Goal: Transaction & Acquisition: Purchase product/service

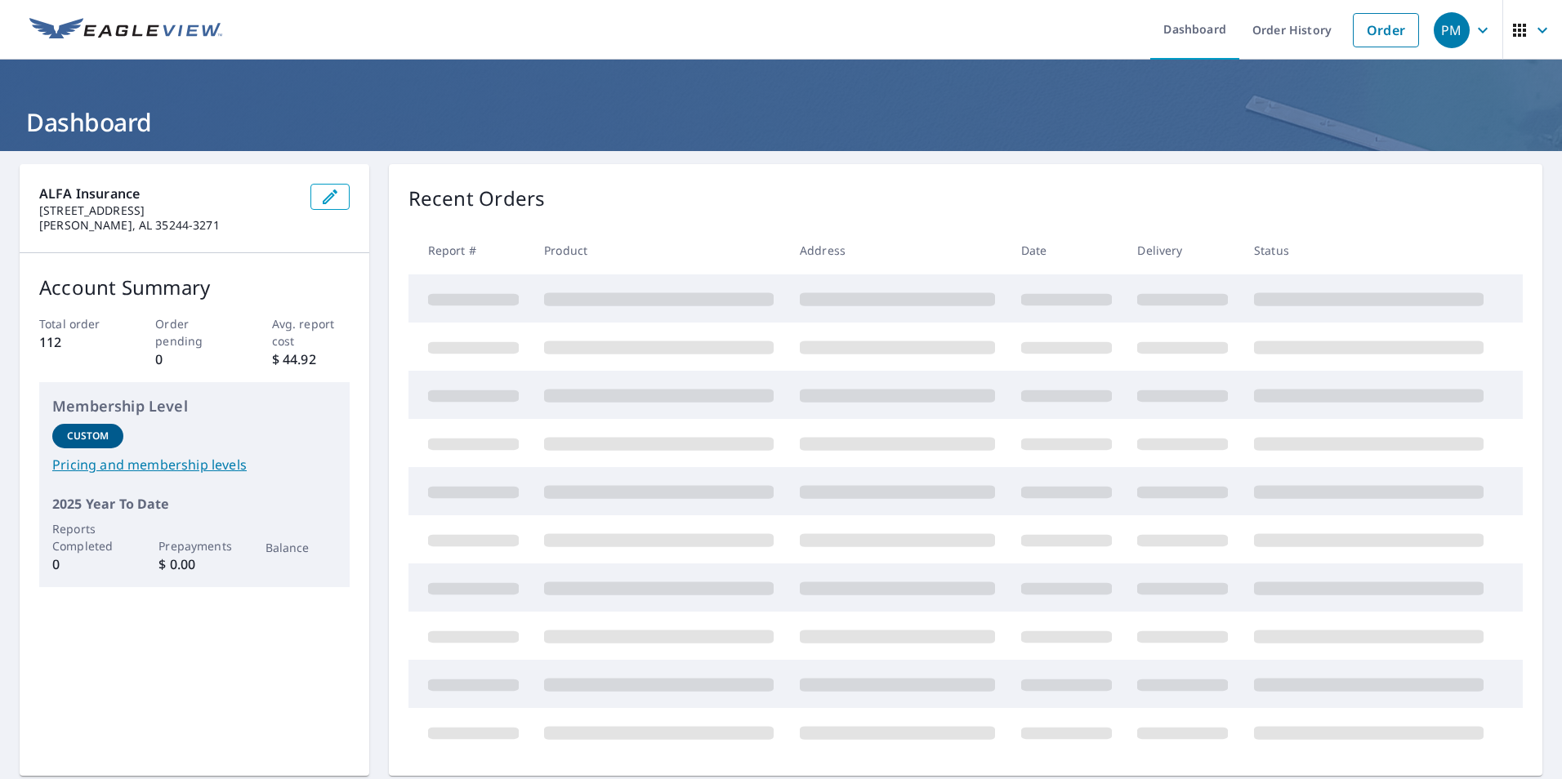
click at [1532, 26] on icon "button" at bounding box center [1542, 30] width 20 height 20
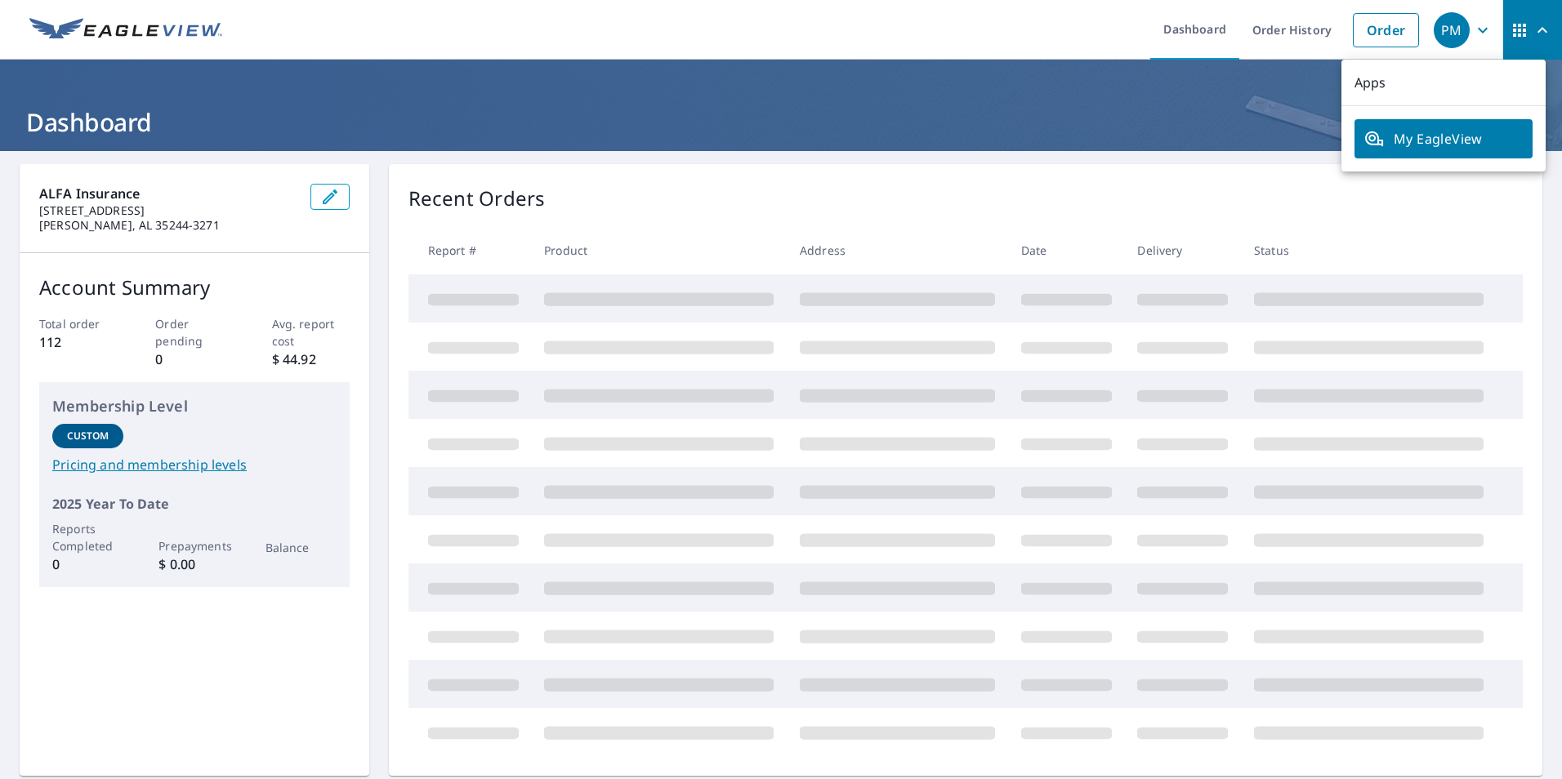
click at [1532, 26] on icon "button" at bounding box center [1542, 30] width 20 height 20
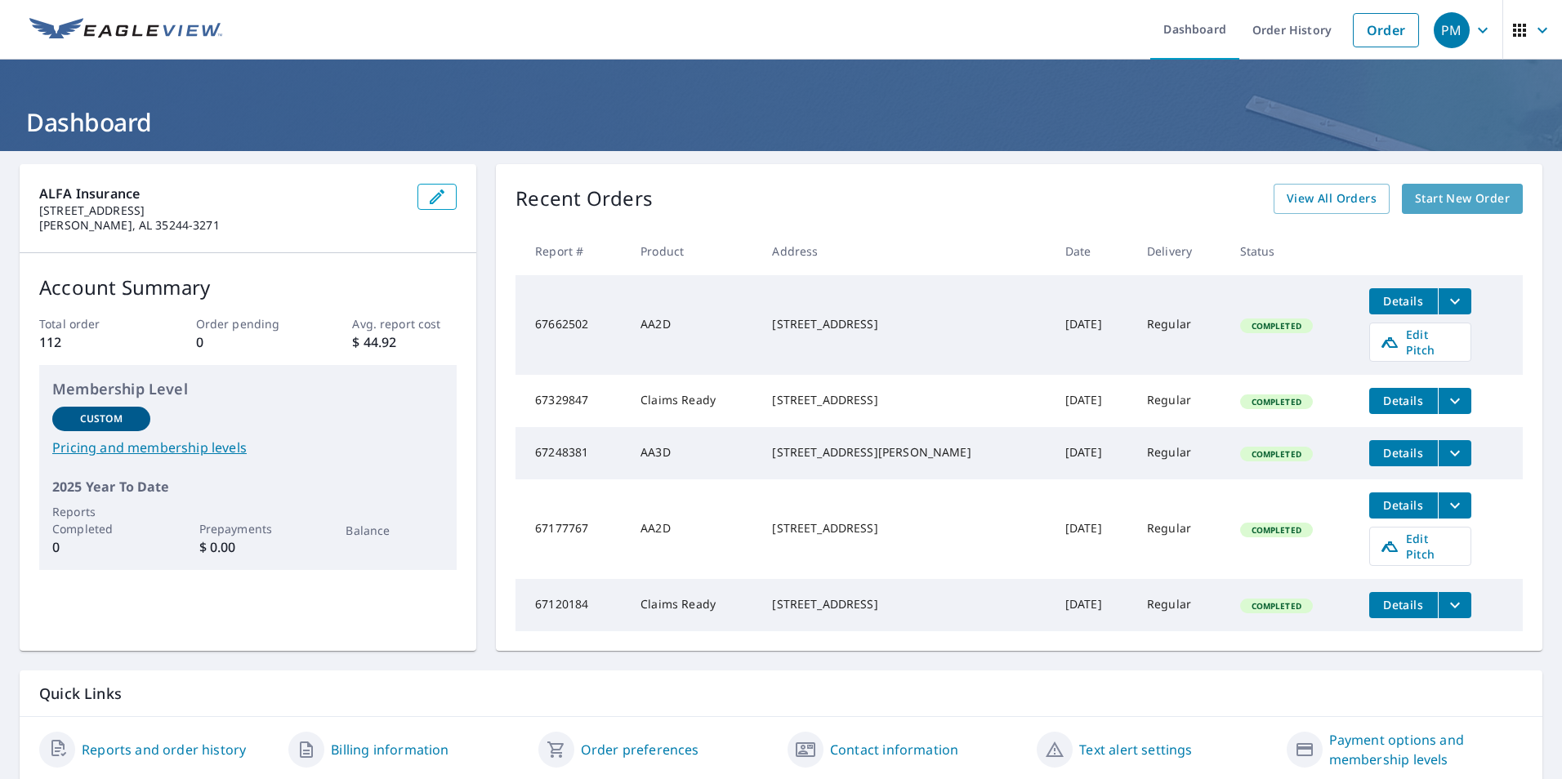
click at [1444, 205] on span "Start New Order" at bounding box center [1462, 199] width 95 height 20
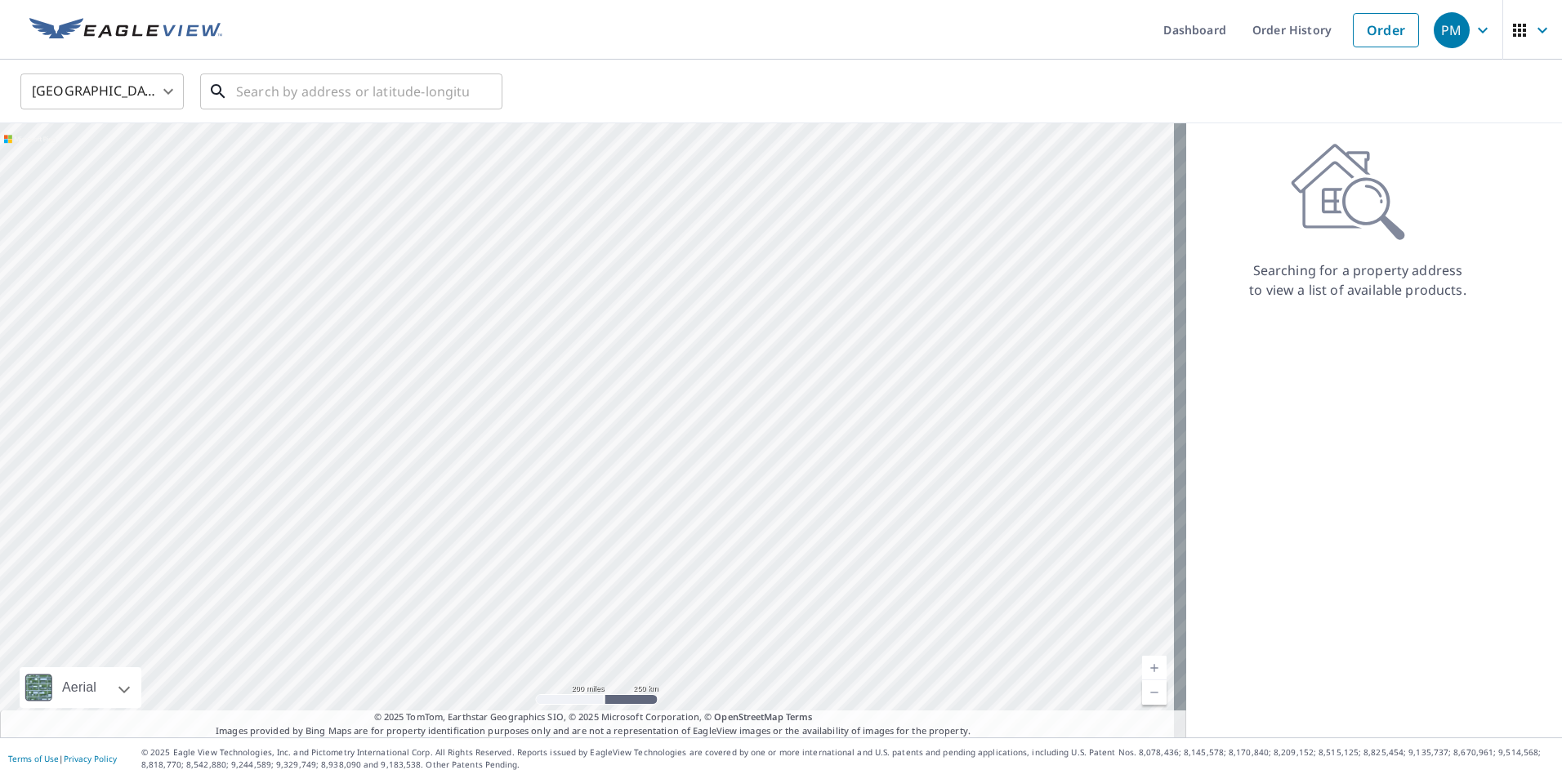
click at [338, 109] on div "​" at bounding box center [351, 92] width 302 height 36
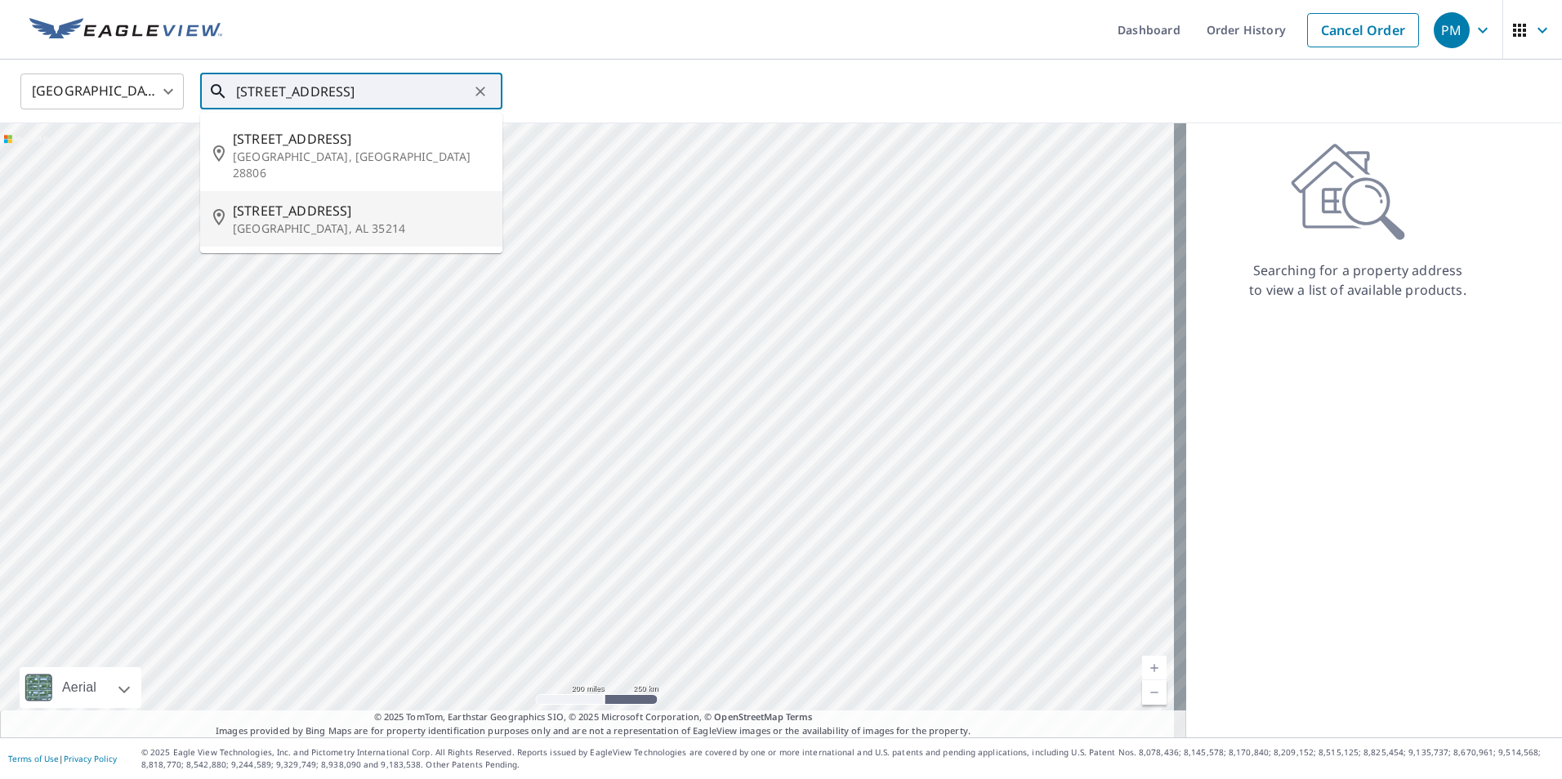
click at [332, 201] on span "[STREET_ADDRESS]" at bounding box center [361, 211] width 256 height 20
type input "[STREET_ADDRESS]"
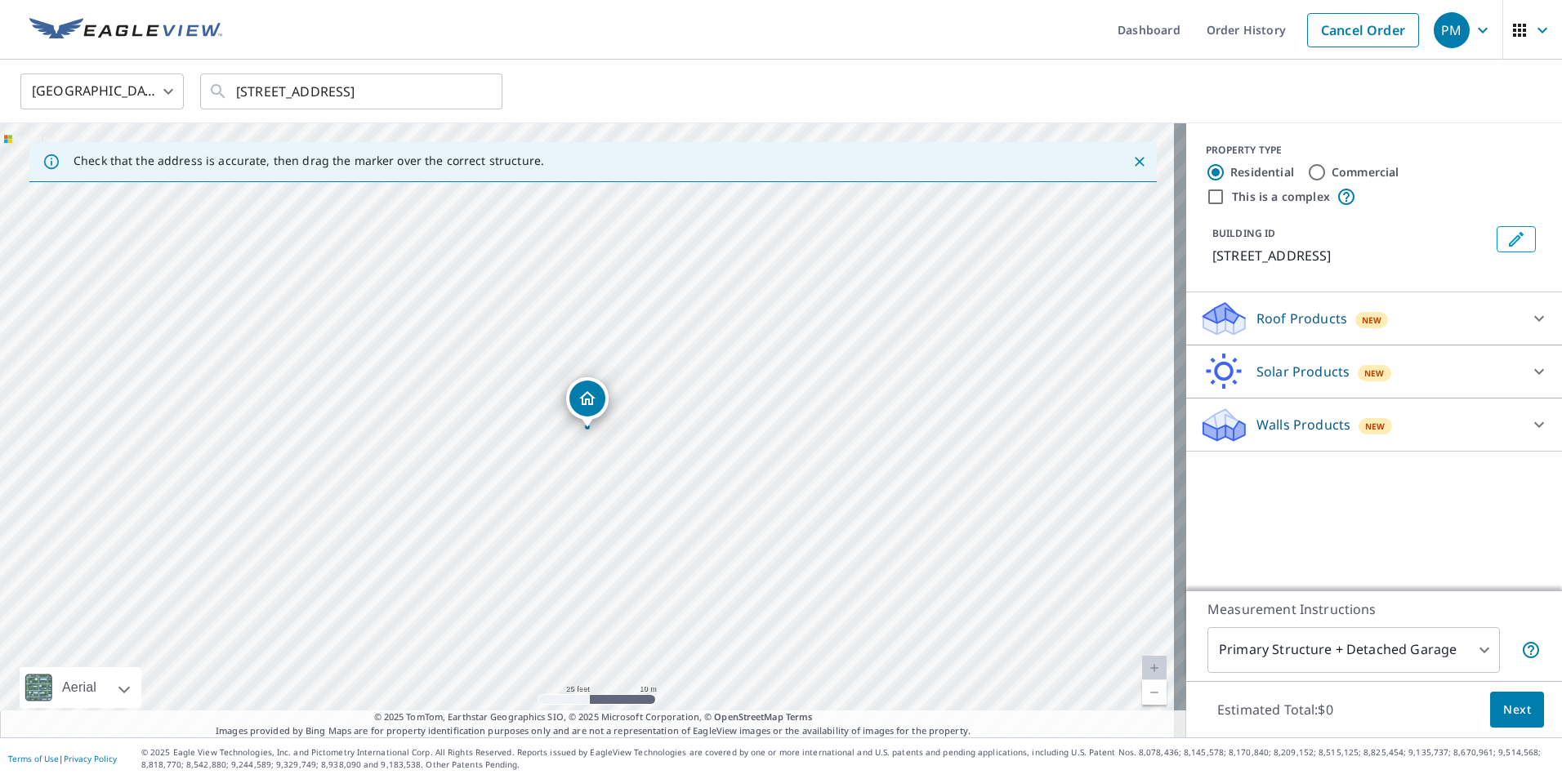
click at [1449, 317] on div "Roof Products New" at bounding box center [1359, 319] width 320 height 38
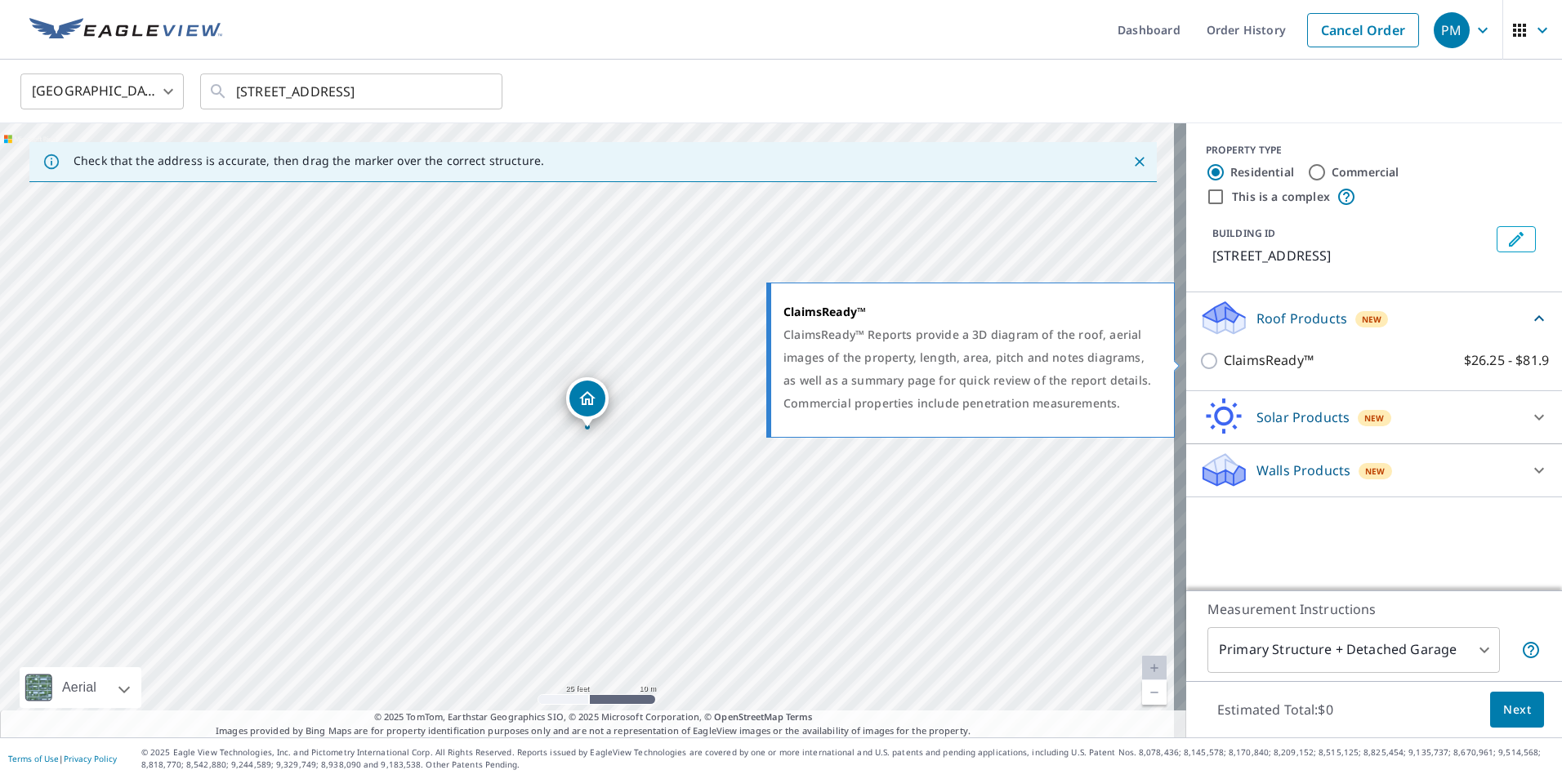
click at [1268, 362] on p "ClaimsReady™" at bounding box center [1269, 360] width 90 height 20
click at [1224, 362] on input "ClaimsReady™ $26.25 - $81.9" at bounding box center [1211, 361] width 25 height 20
checkbox input "true"
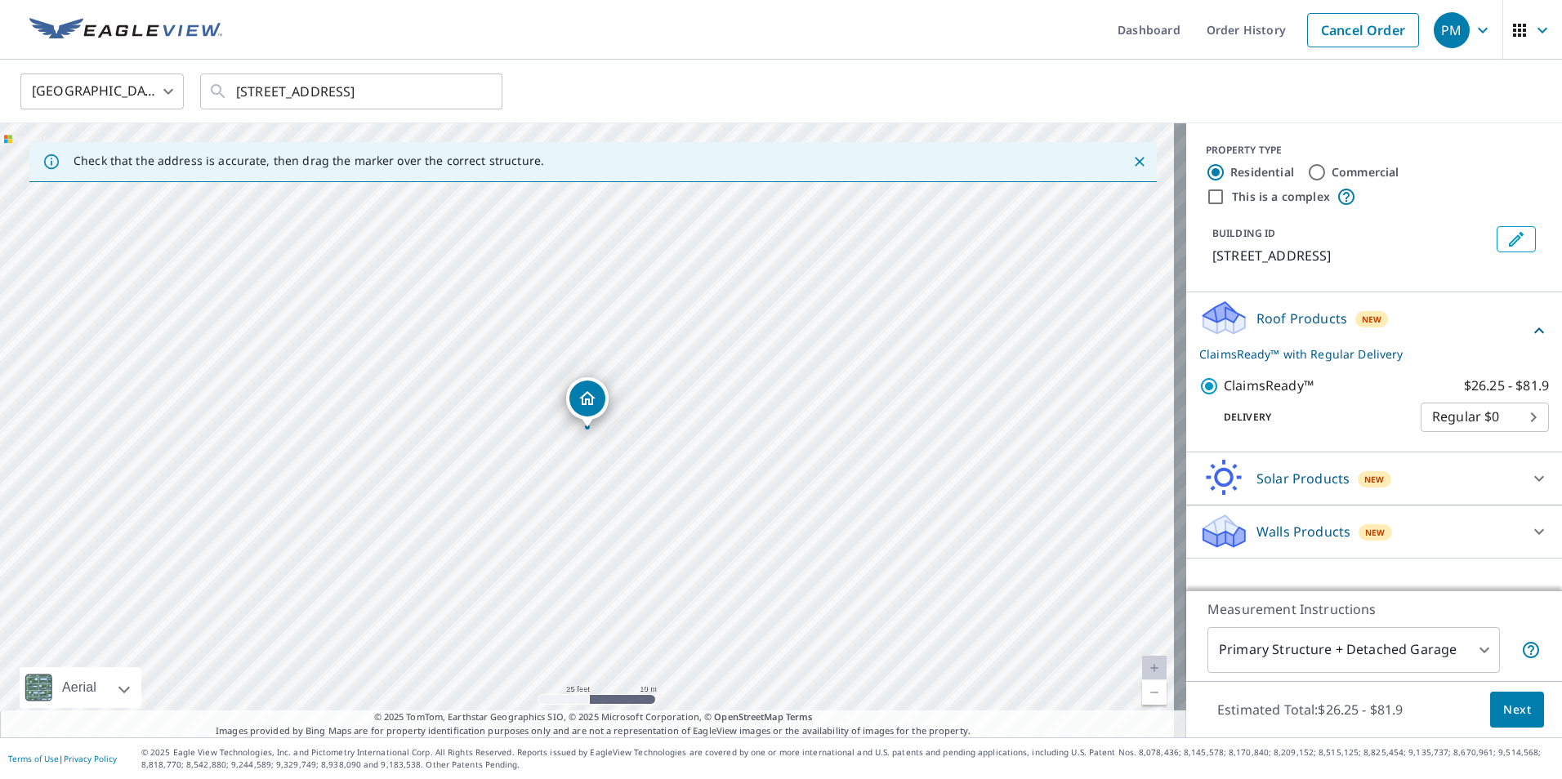
click at [1503, 703] on span "Next" at bounding box center [1517, 710] width 28 height 20
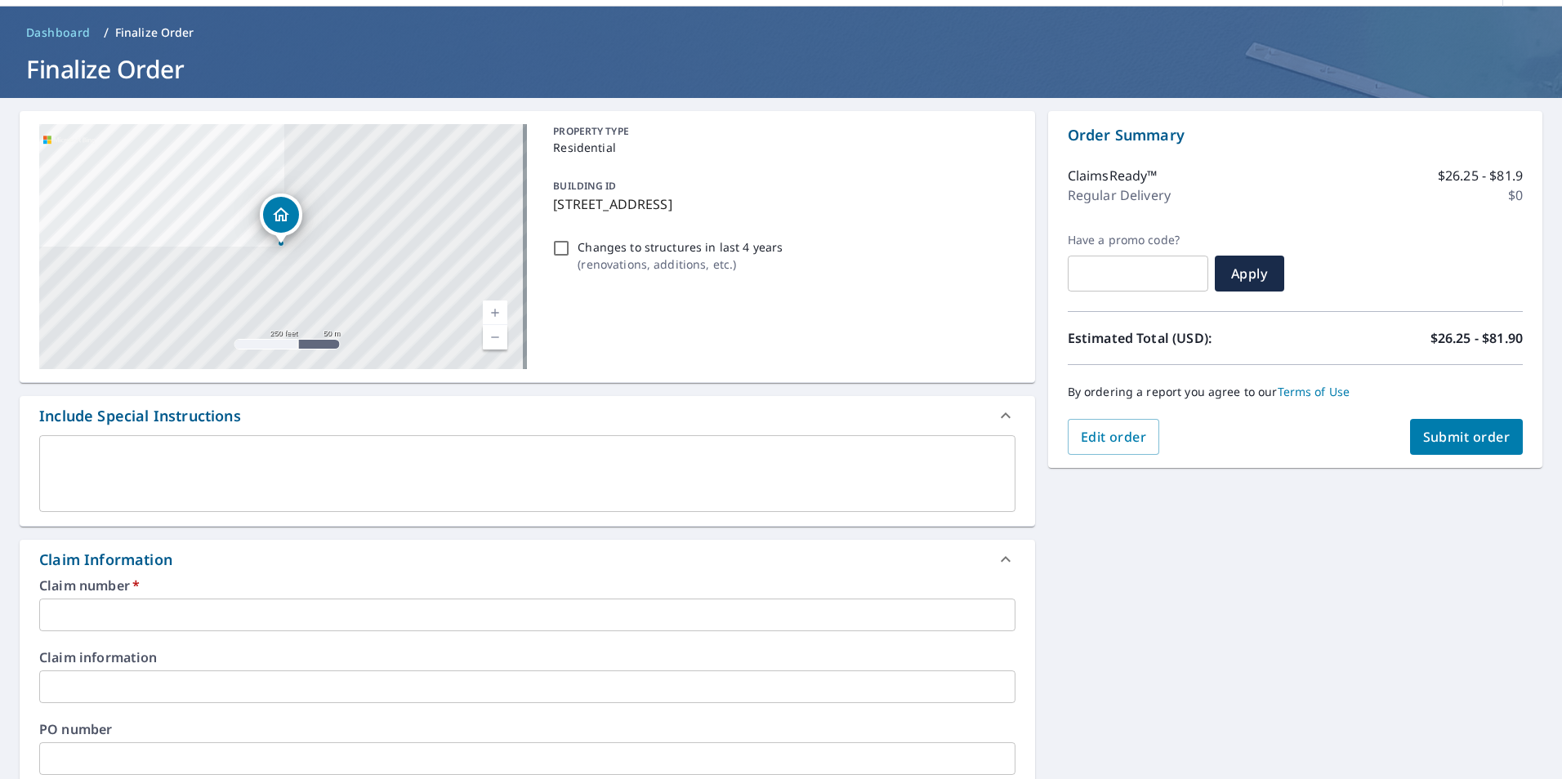
scroll to position [82, 0]
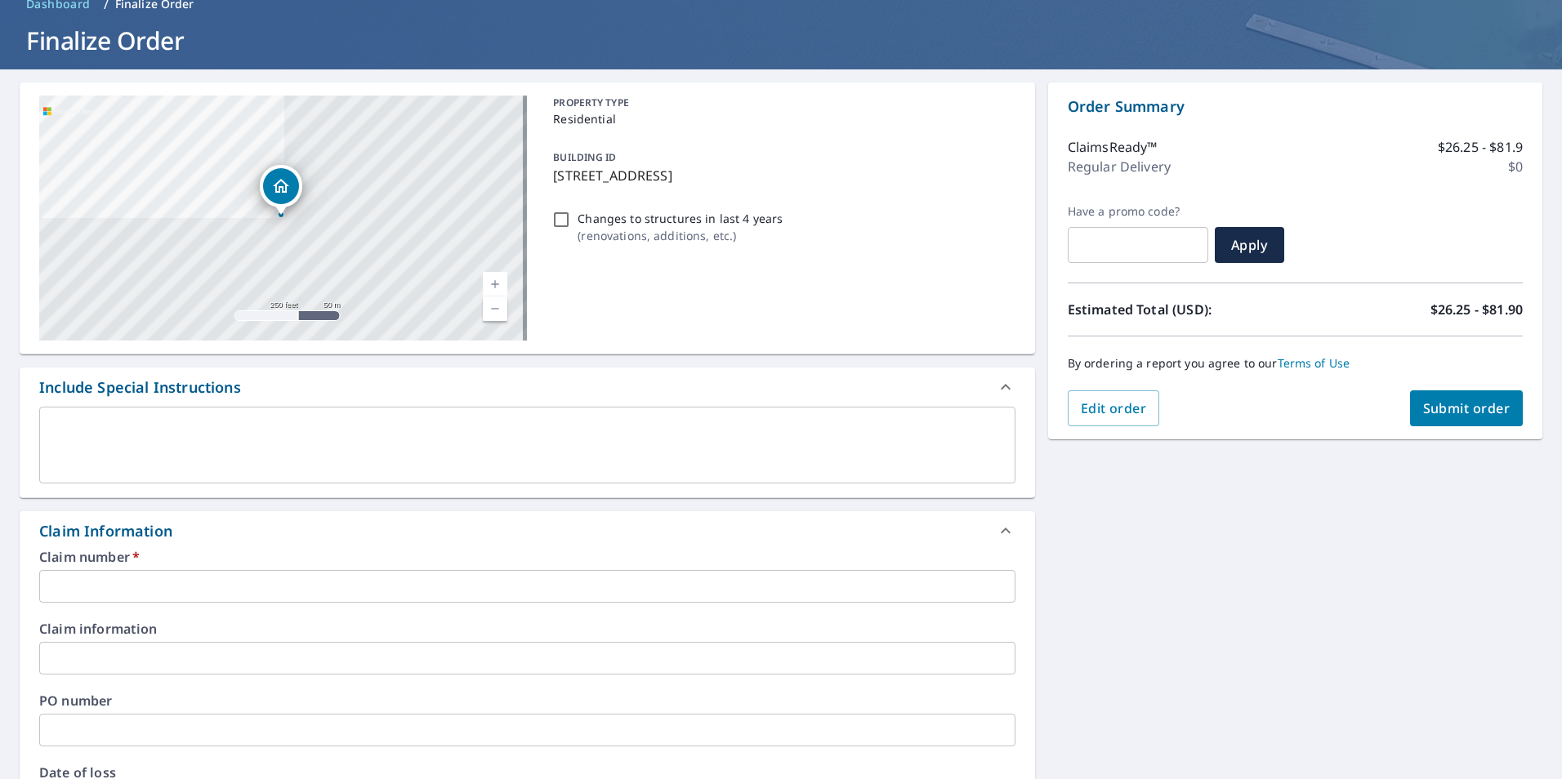
click at [369, 569] on div "Claim number   * ​" at bounding box center [527, 577] width 976 height 52
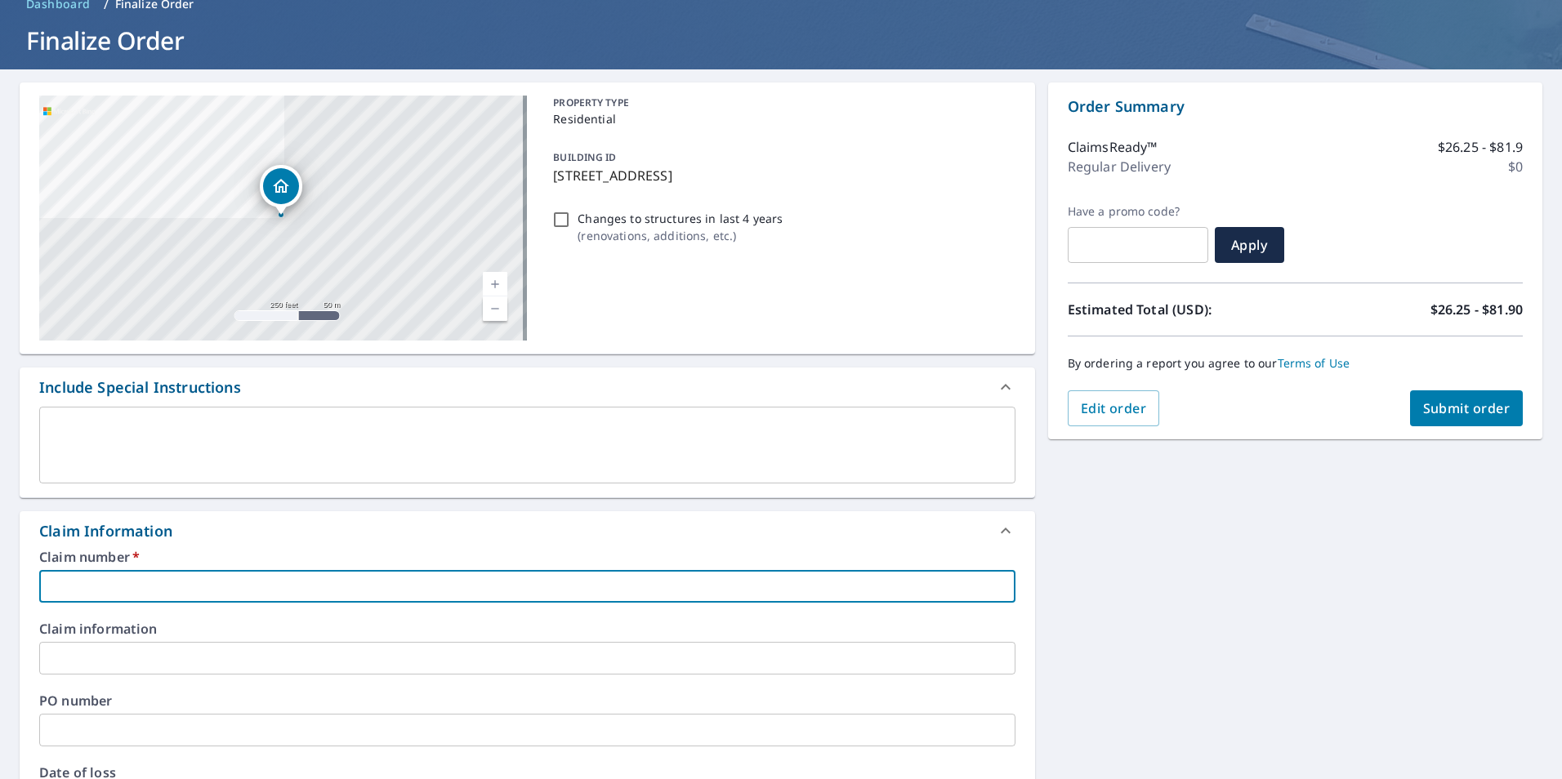
click at [371, 584] on input "text" at bounding box center [527, 586] width 976 height 33
paste input "H0001132254"
type input "H0001132254"
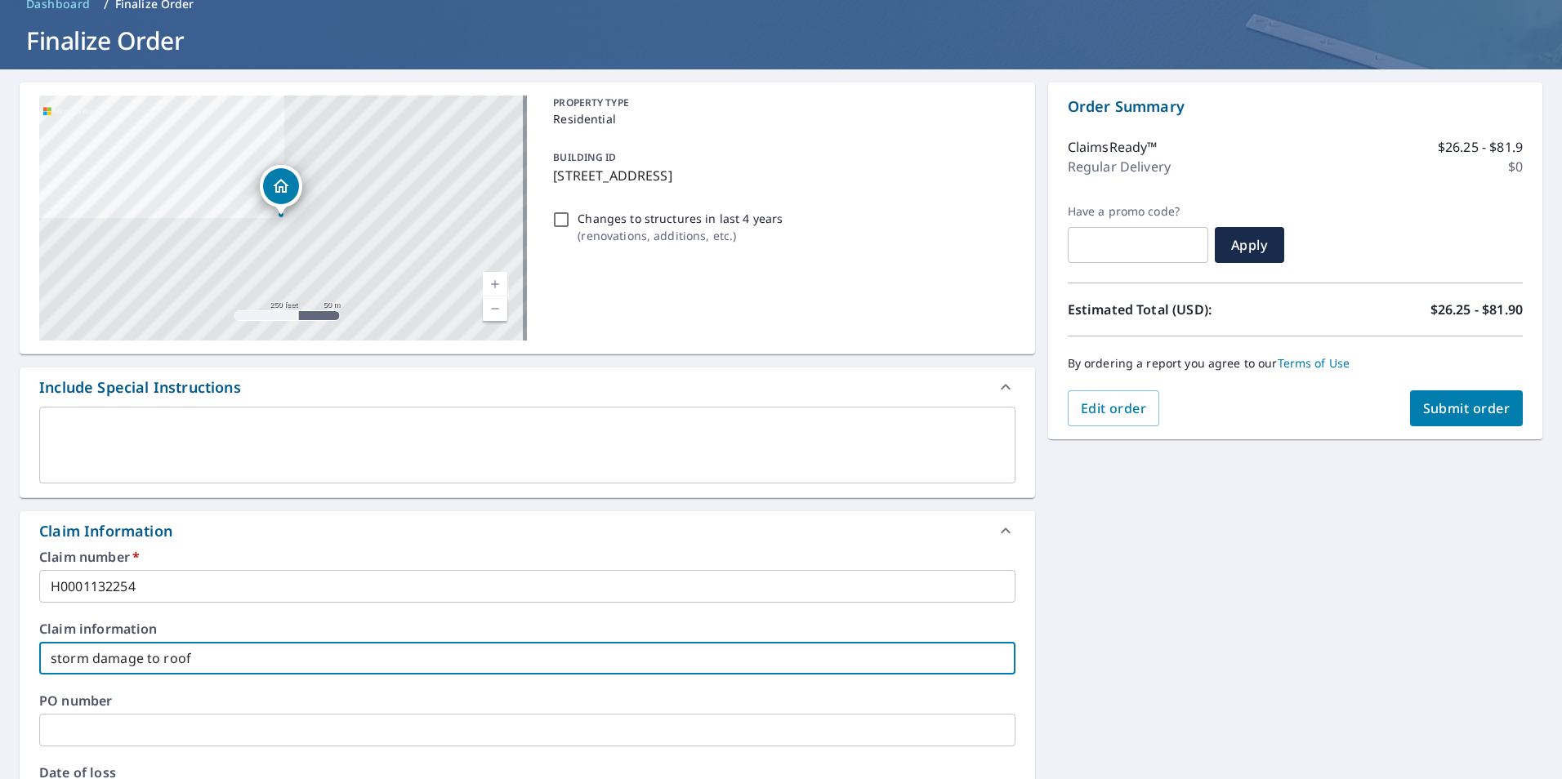
type input "storm damage to roof"
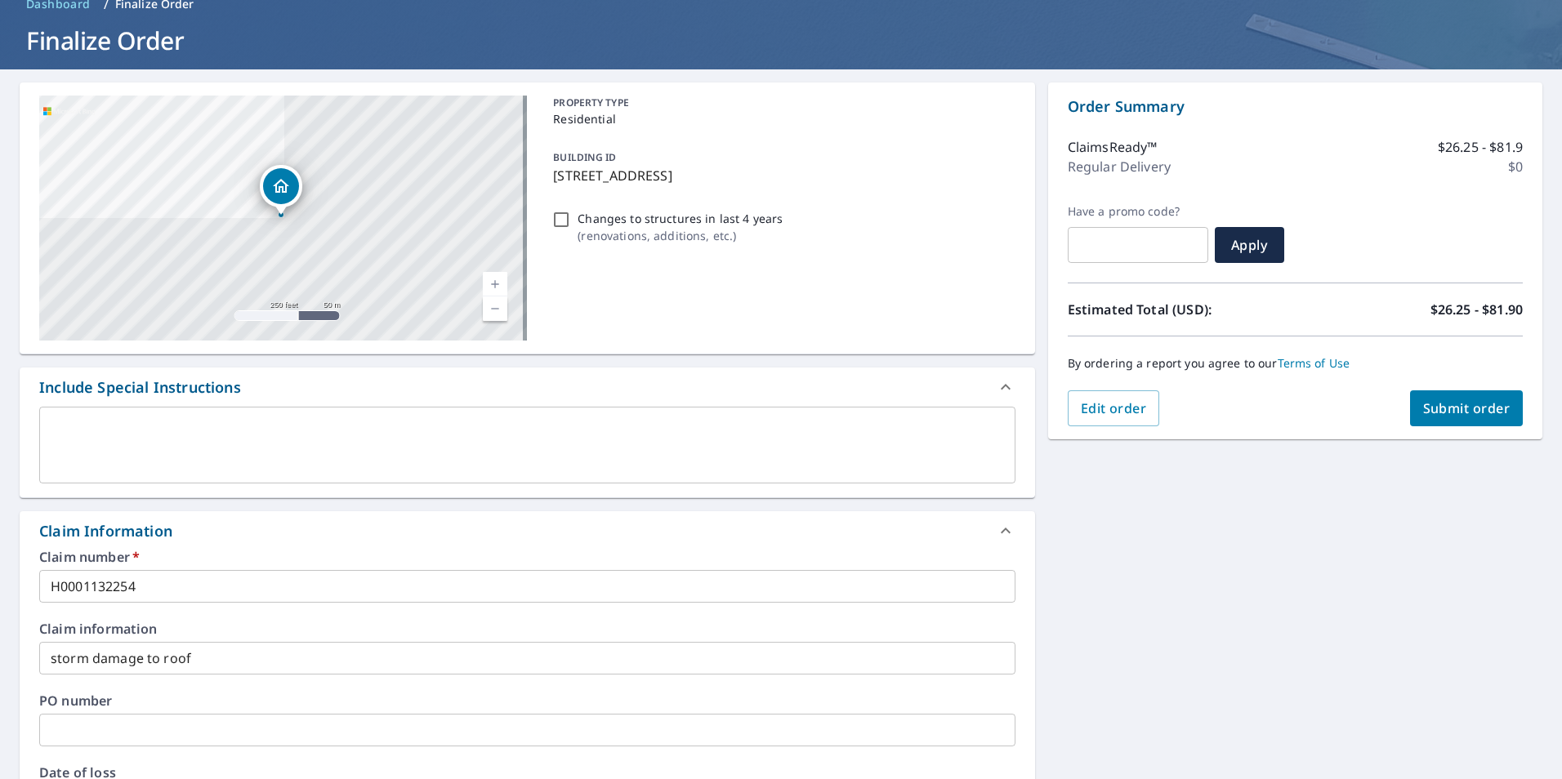
click at [191, 723] on input "text" at bounding box center [527, 730] width 976 height 33
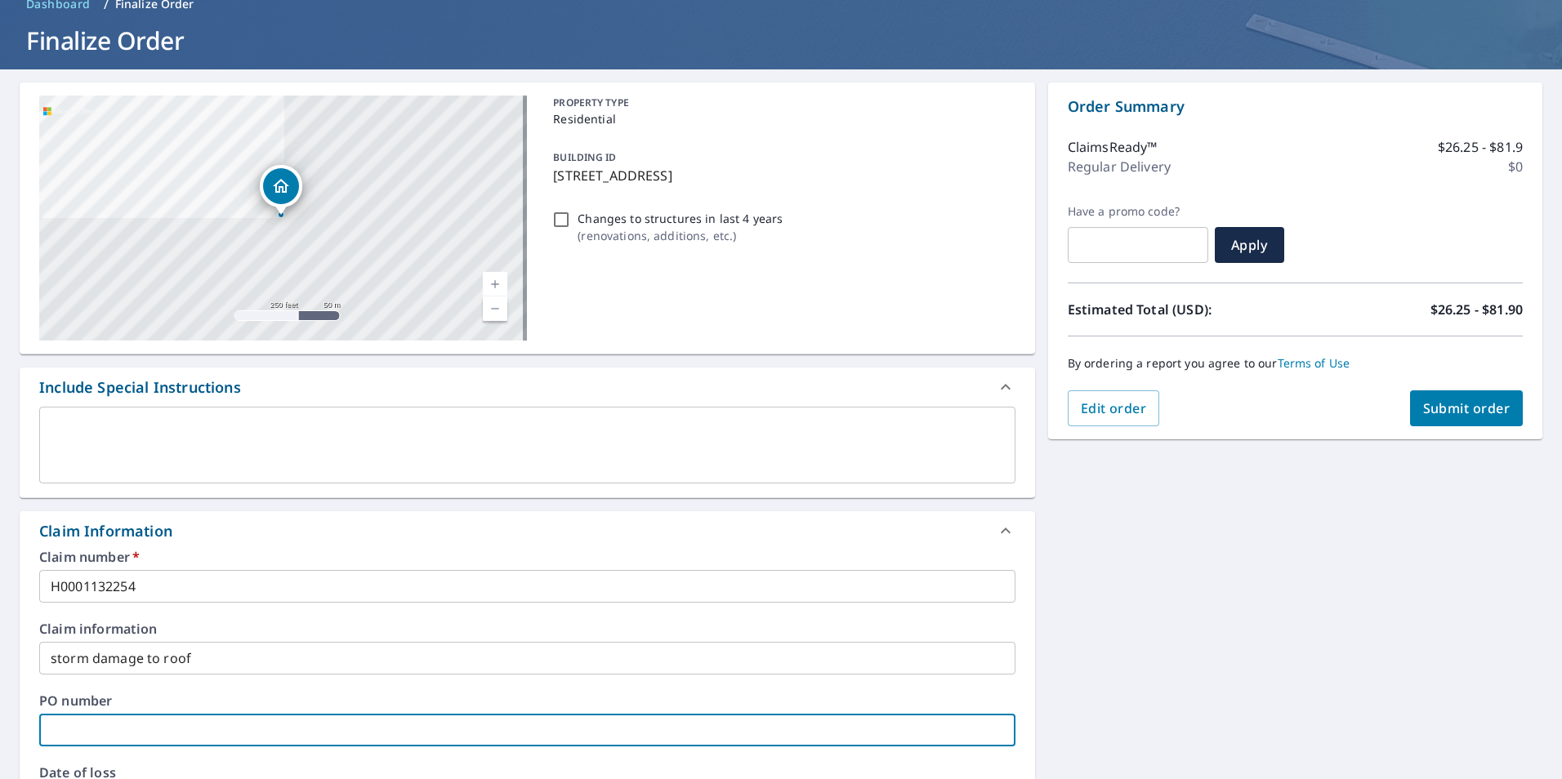
paste input "19002536944"
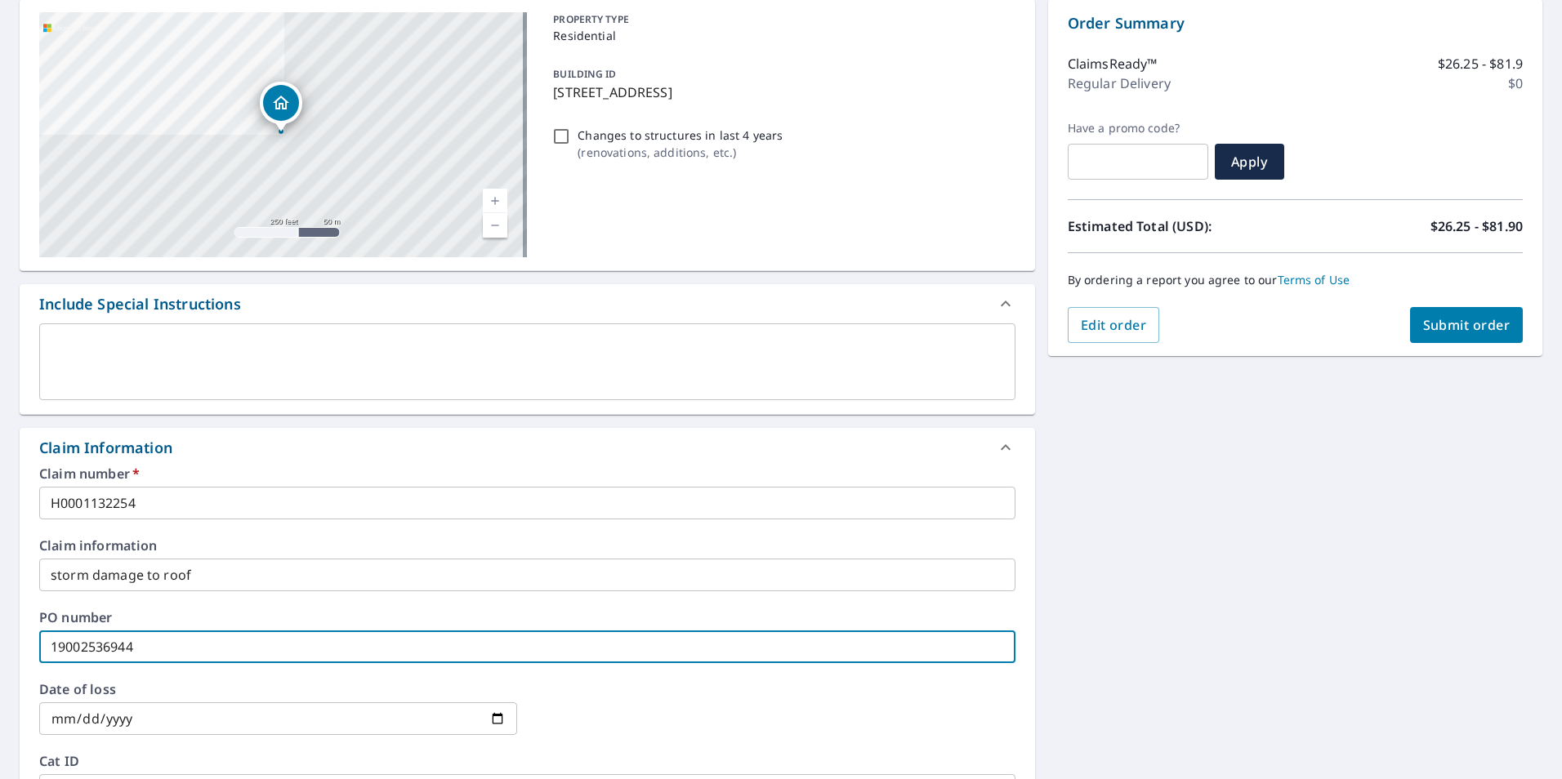
scroll to position [245, 0]
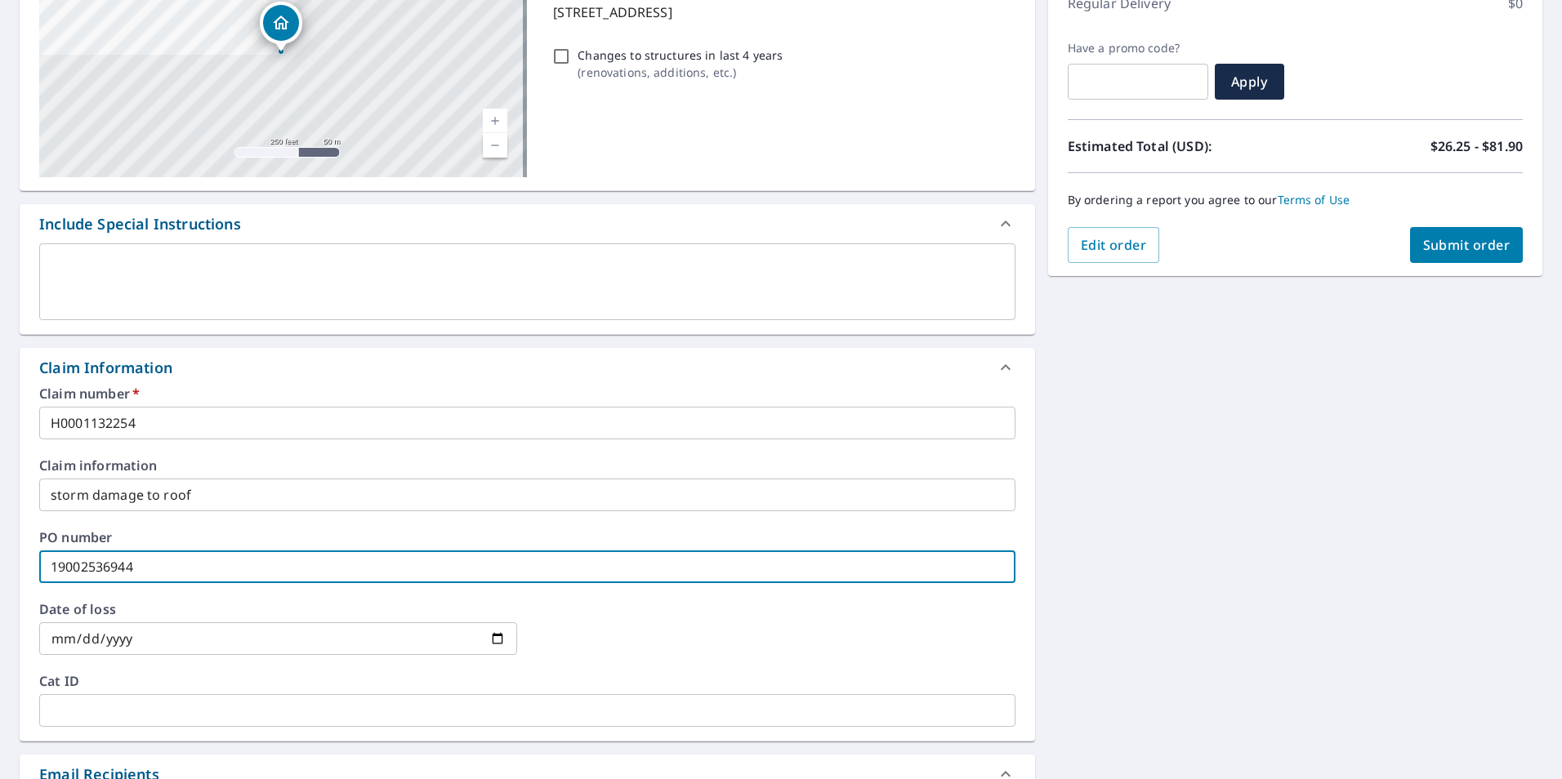
type input "19002536944"
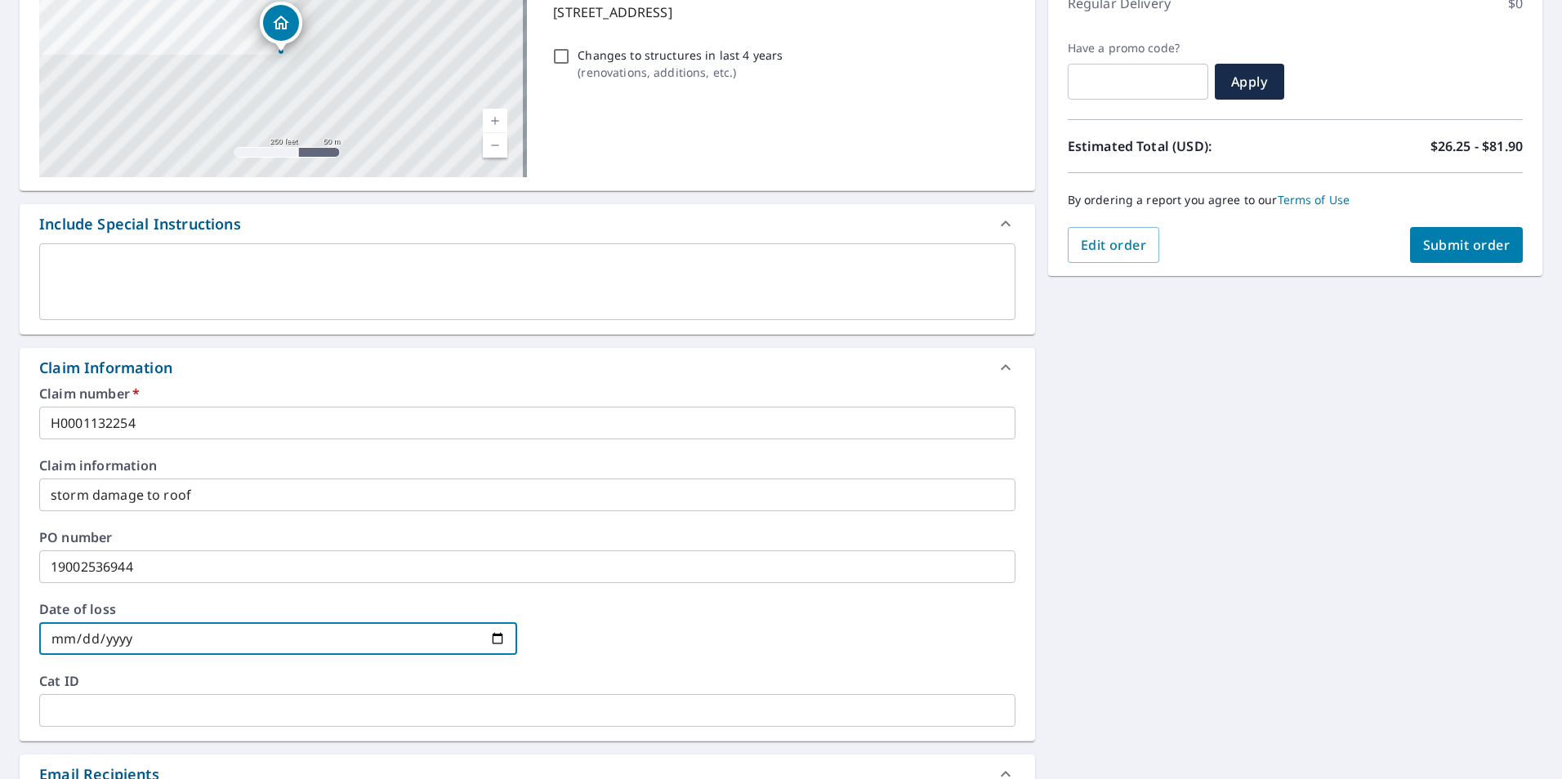
click at [497, 643] on input "date" at bounding box center [278, 638] width 478 height 33
type input "[DATE]"
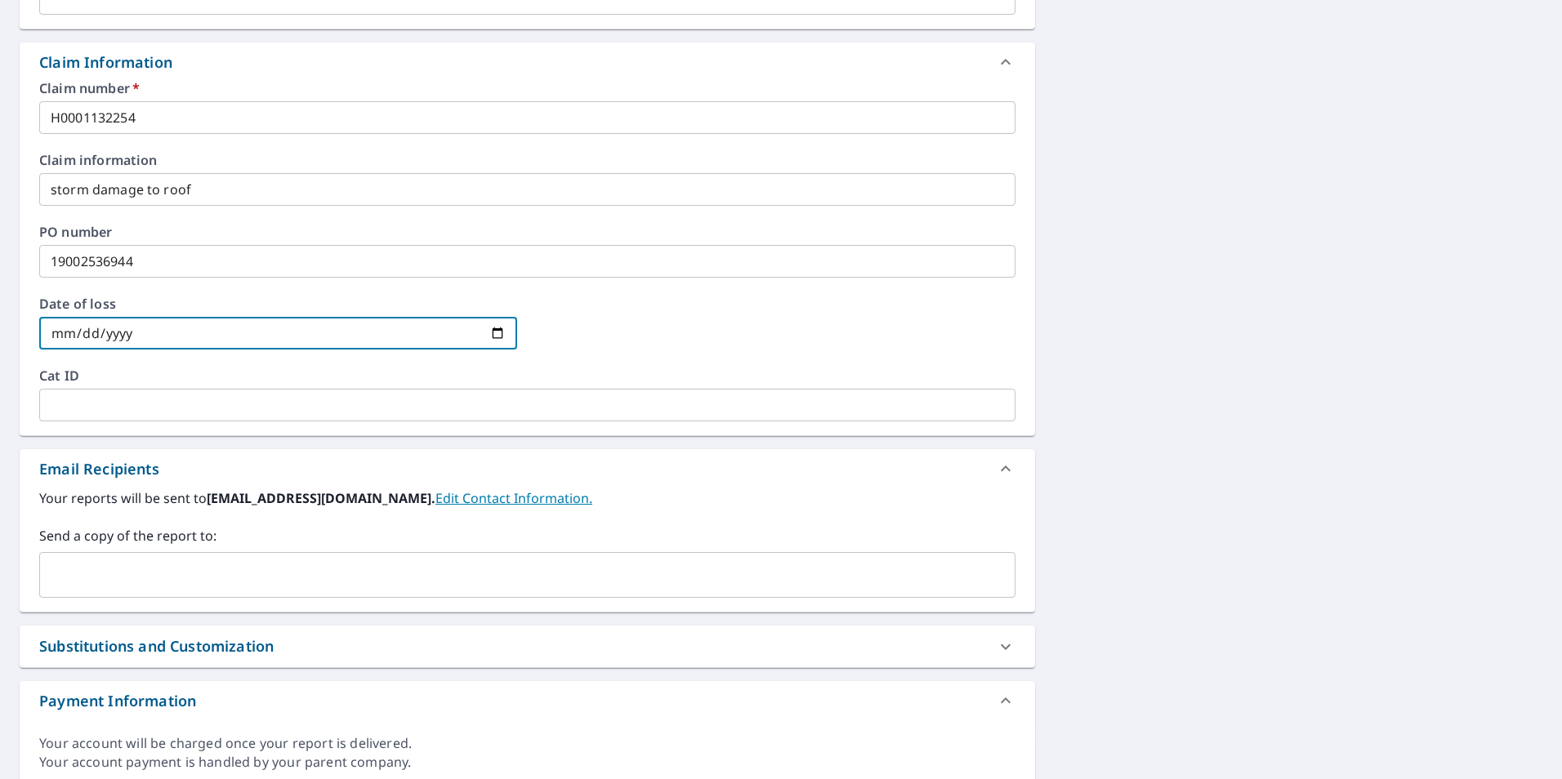
scroll to position [203, 0]
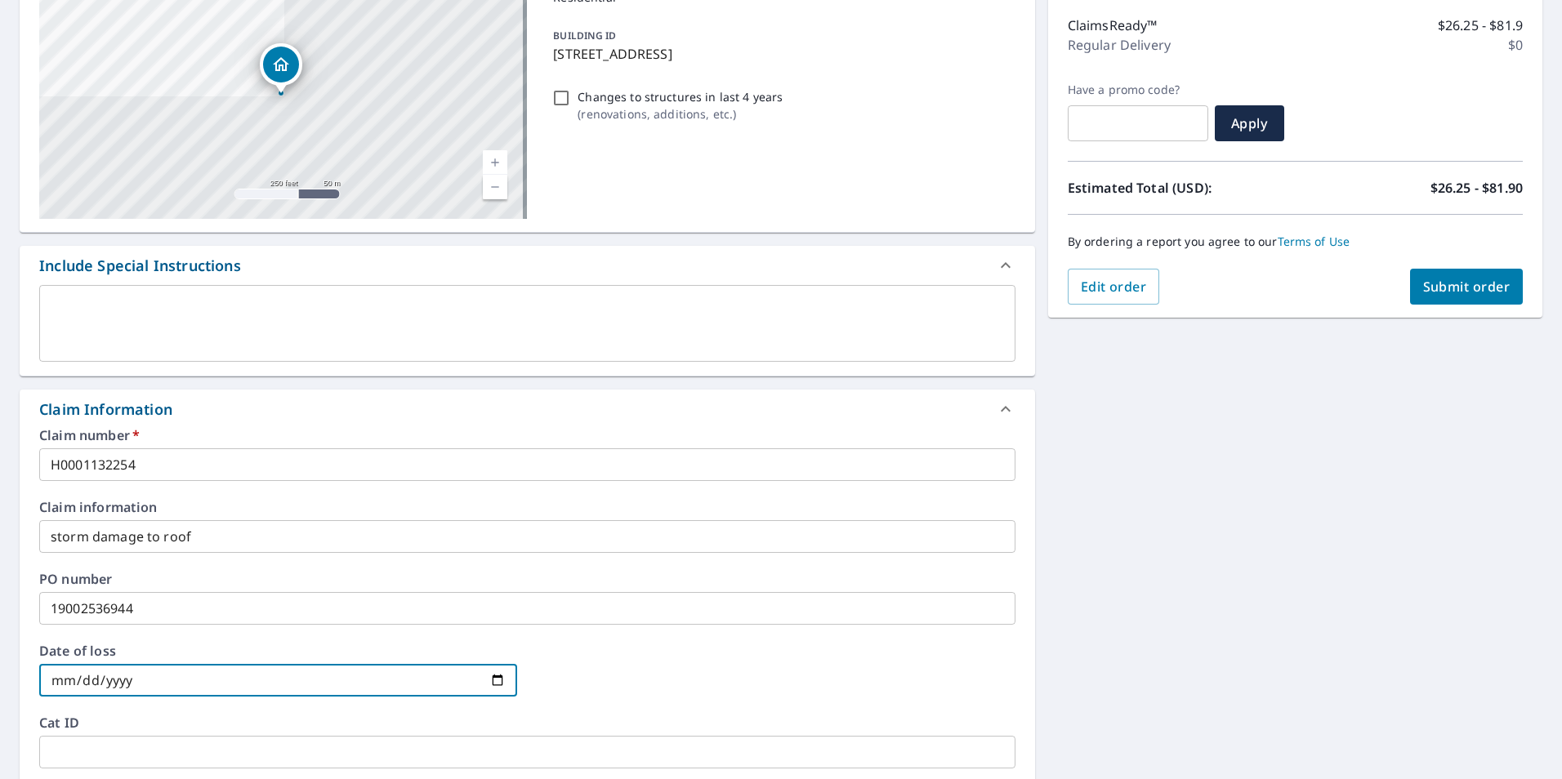
click at [1434, 299] on button "Submit order" at bounding box center [1467, 287] width 114 height 36
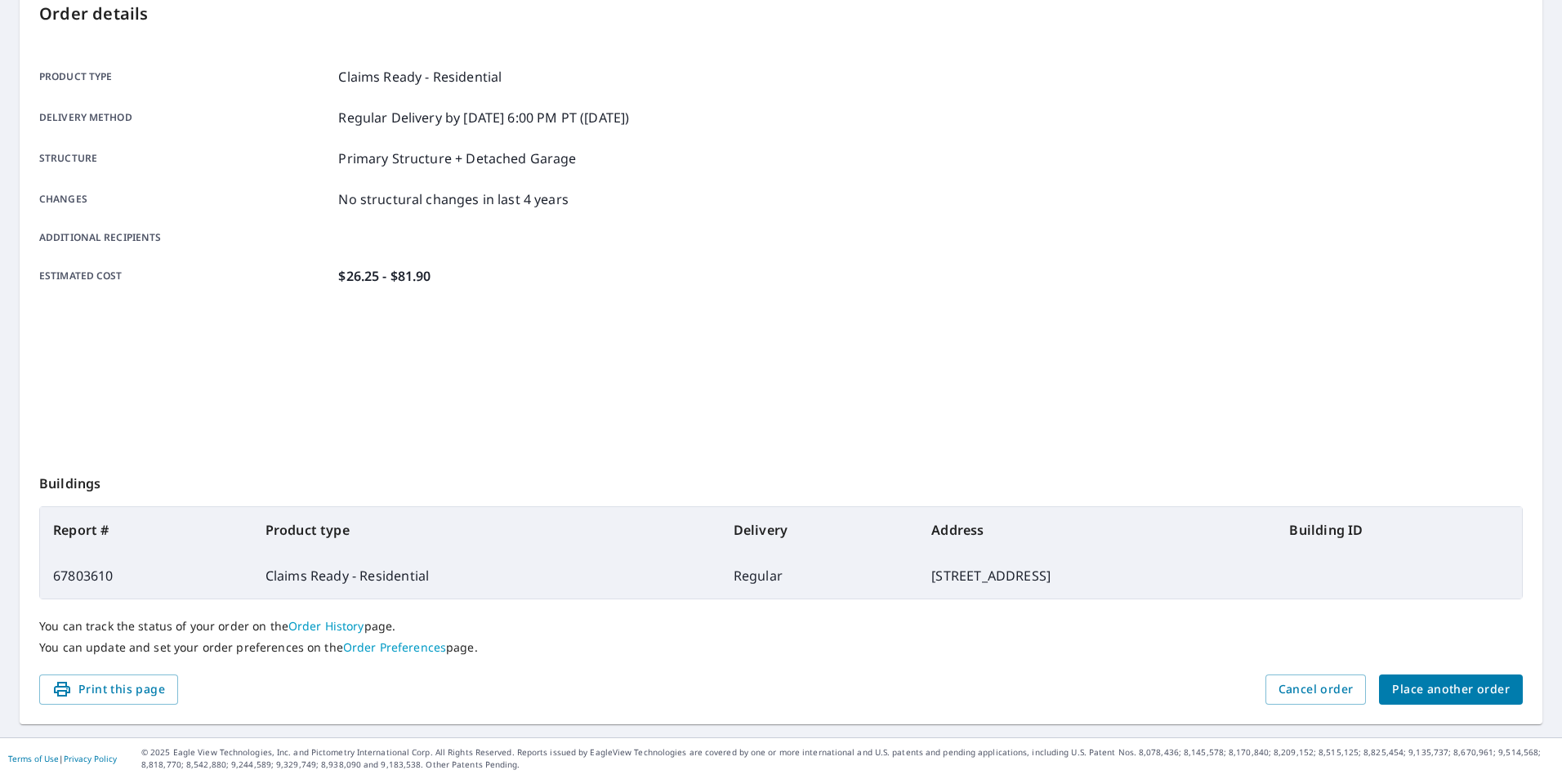
scroll to position [182, 0]
